Goal: Task Accomplishment & Management: Complete application form

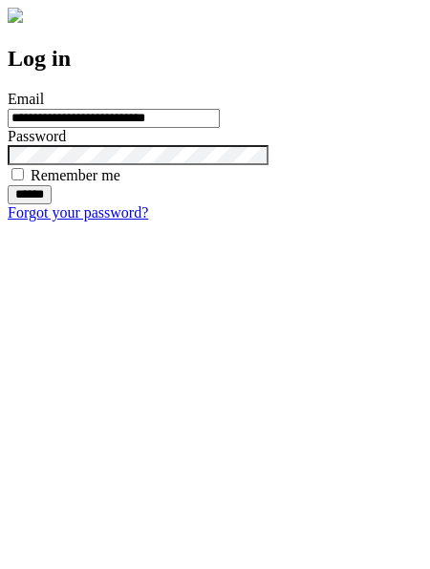
type input "**********"
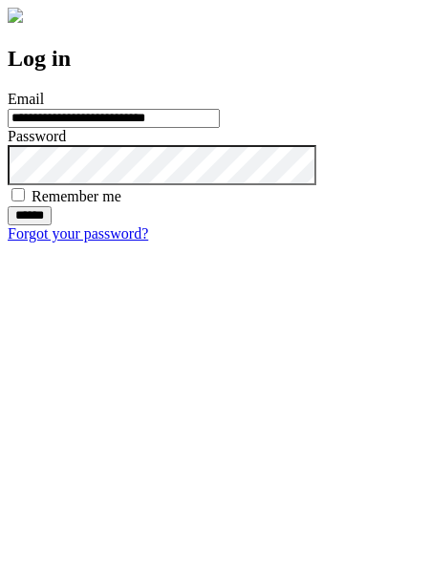
click at [52, 225] on input "******" at bounding box center [30, 215] width 44 height 19
